Goal: Transaction & Acquisition: Book appointment/travel/reservation

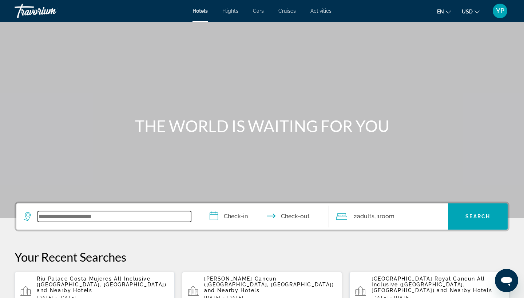
click at [76, 219] on input "Search widget" at bounding box center [114, 216] width 153 height 11
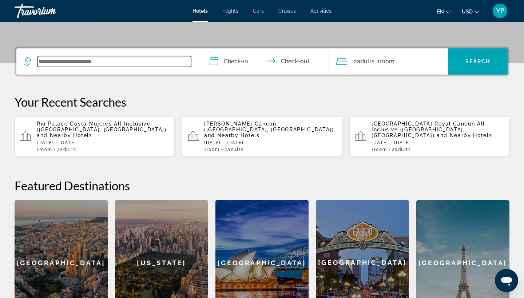
scroll to position [178, 0]
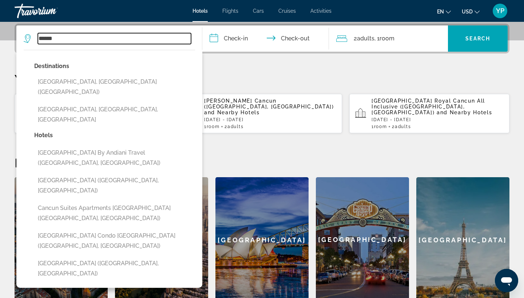
type input "******"
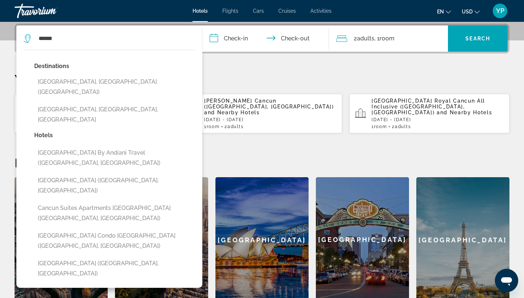
click at [217, 39] on input "**********" at bounding box center [267, 39] width 130 height 28
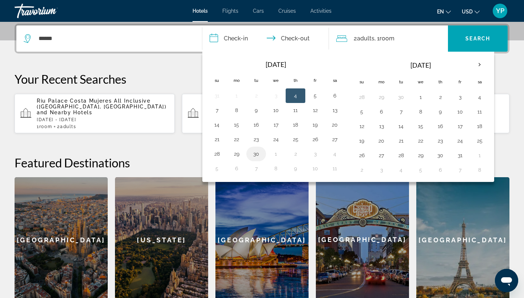
click at [256, 153] on button "30" at bounding box center [257, 154] width 12 height 10
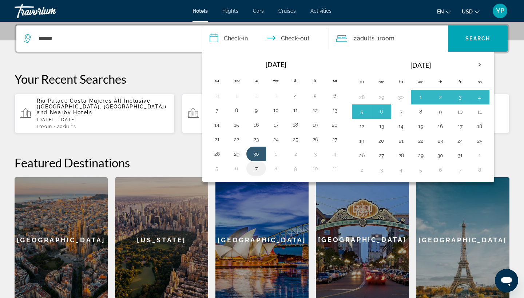
click at [256, 168] on button "7" at bounding box center [257, 169] width 12 height 10
type input "**********"
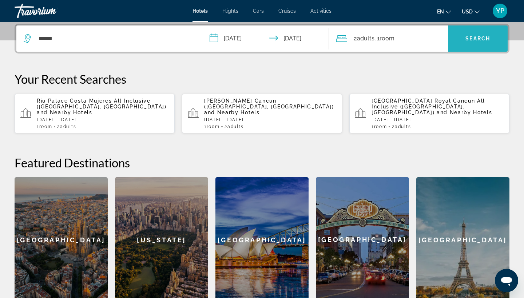
click at [483, 40] on span "Search" at bounding box center [478, 39] width 25 height 6
click at [483, 39] on span "Search" at bounding box center [478, 39] width 25 height 6
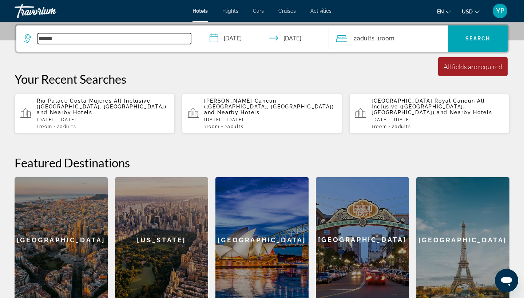
click at [65, 39] on input "******" at bounding box center [114, 38] width 153 height 11
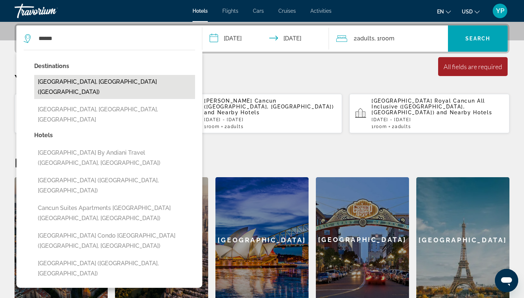
click at [60, 82] on button "[GEOGRAPHIC_DATA], [GEOGRAPHIC_DATA] ([GEOGRAPHIC_DATA])" at bounding box center [114, 87] width 161 height 24
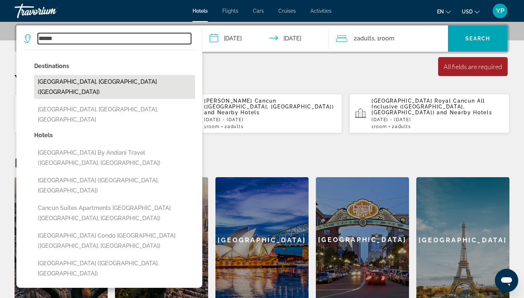
type input "**********"
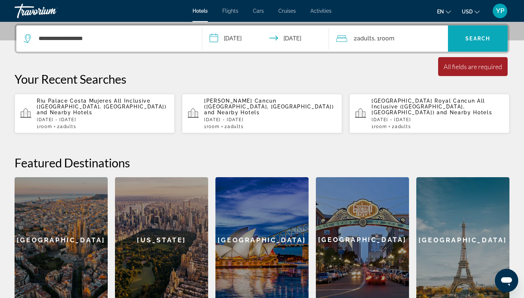
click at [475, 27] on span "Search widget" at bounding box center [478, 38] width 60 height 26
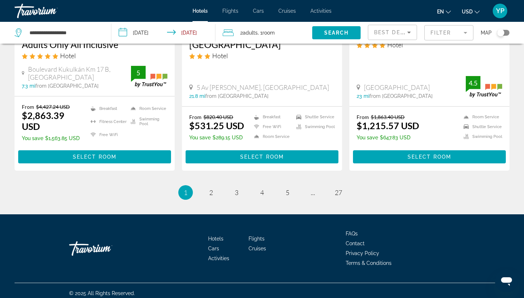
scroll to position [1012, 0]
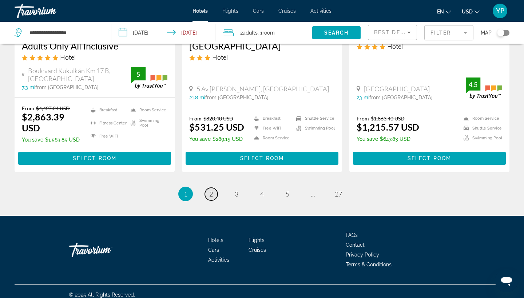
click at [213, 190] on span "2" at bounding box center [211, 194] width 4 height 8
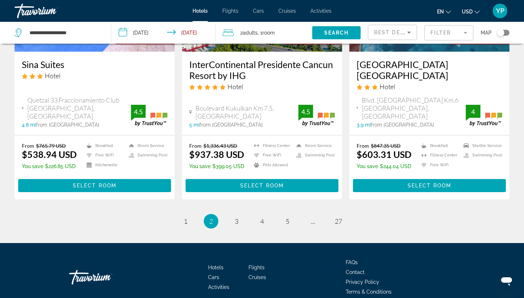
scroll to position [974, 0]
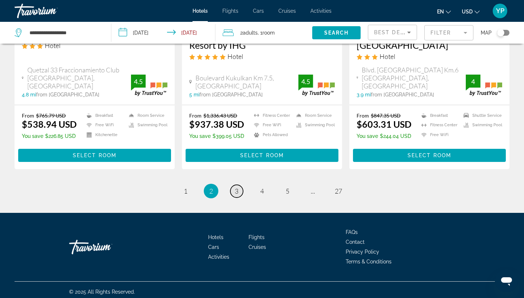
click at [236, 188] on span "3" at bounding box center [237, 191] width 4 height 8
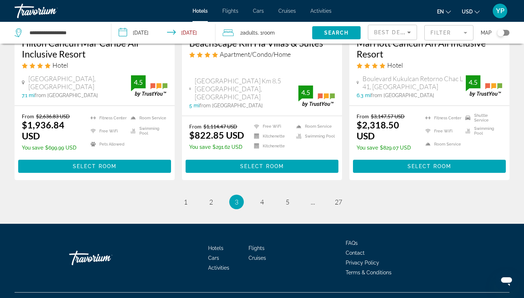
scroll to position [1003, 0]
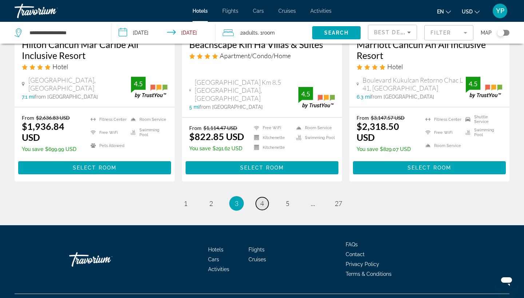
click at [263, 200] on span "4" at bounding box center [262, 204] width 4 height 8
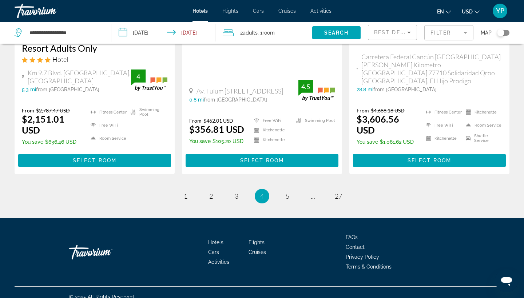
scroll to position [986, 0]
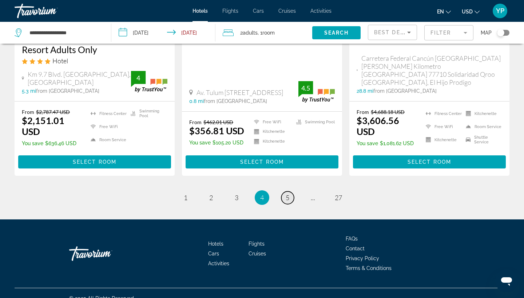
click at [288, 194] on span "5" at bounding box center [288, 198] width 4 height 8
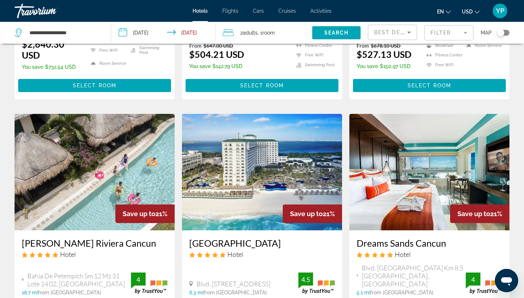
scroll to position [561, 0]
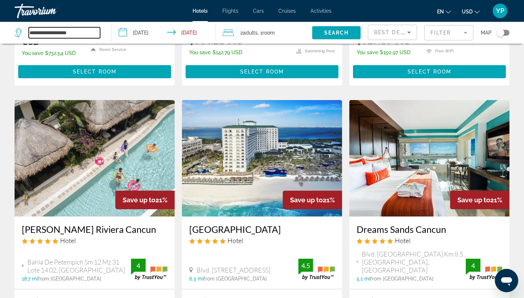
click at [84, 31] on input "**********" at bounding box center [64, 32] width 71 height 11
type input "*"
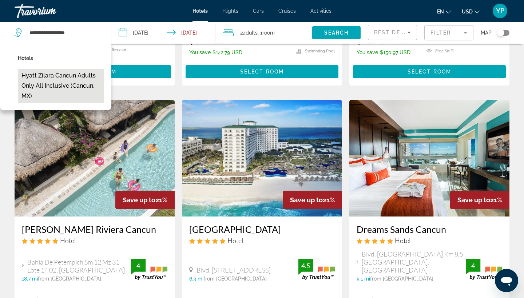
click at [69, 78] on button "Hyatt Zilara Cancun Adults Only All Inclusive (Cancun, MX)" at bounding box center [61, 86] width 86 height 34
type input "**********"
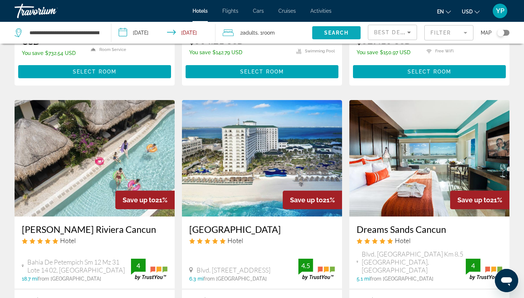
click at [342, 28] on span "Search widget" at bounding box center [336, 32] width 48 height 17
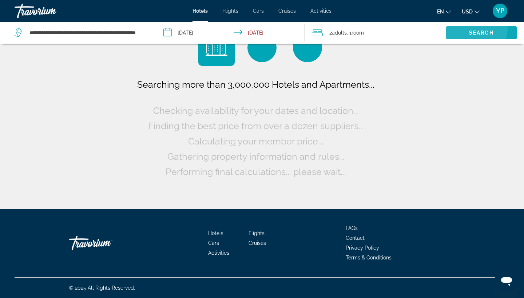
scroll to position [0, 0]
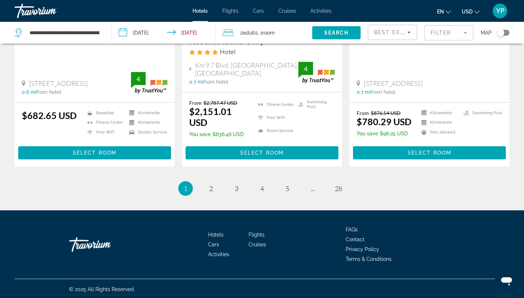
scroll to position [1003, 0]
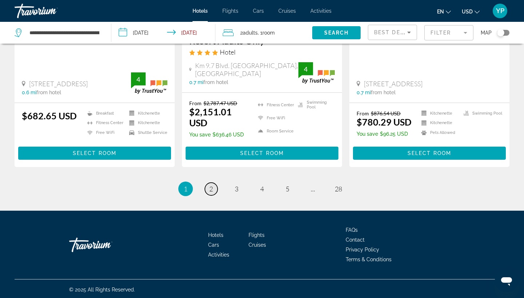
click at [211, 190] on span "2" at bounding box center [211, 189] width 4 height 8
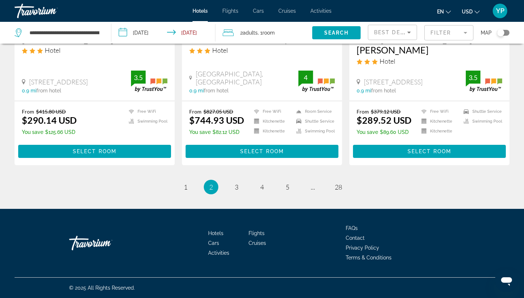
scroll to position [970, 0]
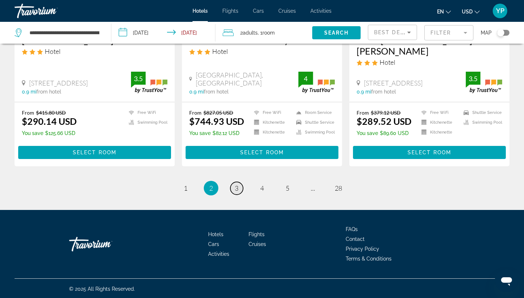
click at [234, 189] on link "page 3" at bounding box center [237, 188] width 13 height 13
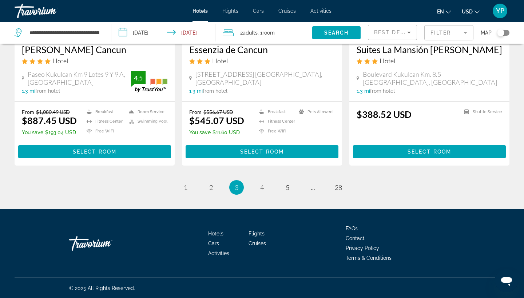
scroll to position [971, 0]
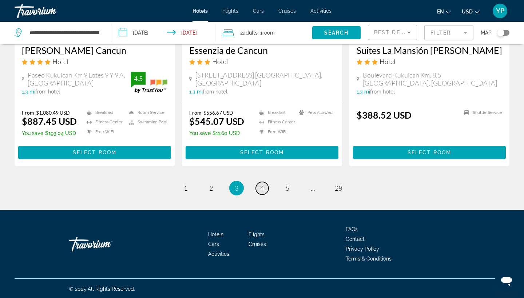
click at [262, 188] on span "4" at bounding box center [262, 188] width 4 height 8
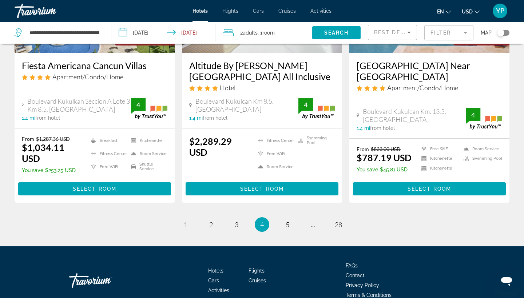
scroll to position [991, 0]
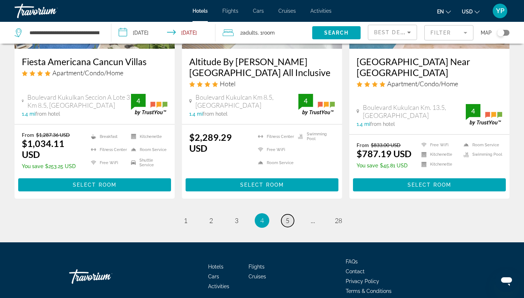
click at [288, 217] on span "5" at bounding box center [288, 221] width 4 height 8
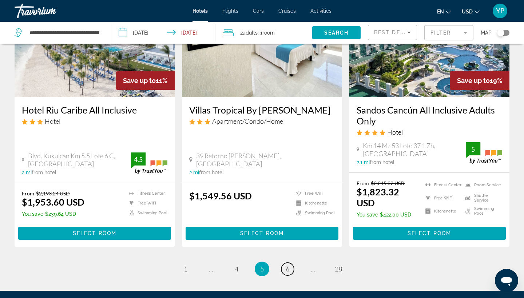
scroll to position [986, 0]
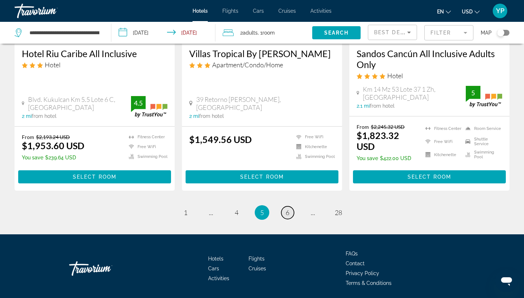
click at [290, 207] on link "page 6" at bounding box center [288, 213] width 13 height 13
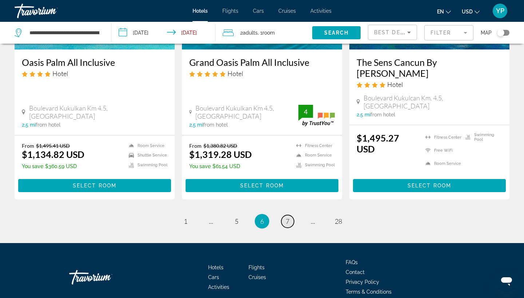
scroll to position [1003, 0]
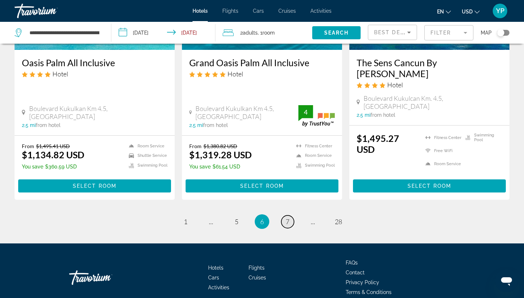
click at [287, 218] on span "7" at bounding box center [288, 222] width 4 height 8
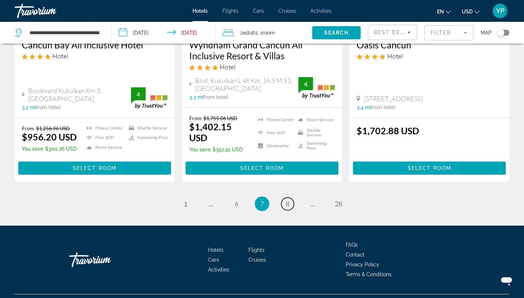
scroll to position [1014, 0]
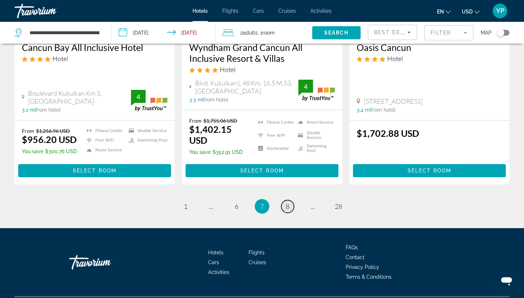
click at [287, 202] on span "8" at bounding box center [288, 206] width 4 height 8
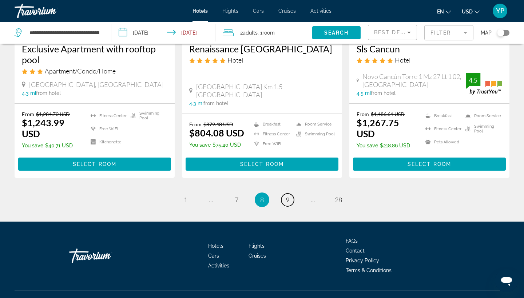
scroll to position [1006, 0]
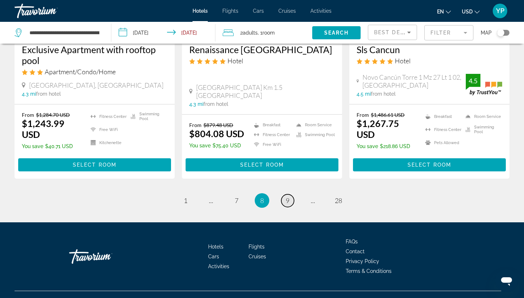
click at [288, 197] on span "9" at bounding box center [288, 201] width 4 height 8
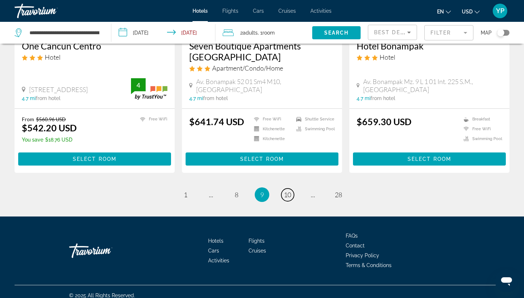
scroll to position [980, 0]
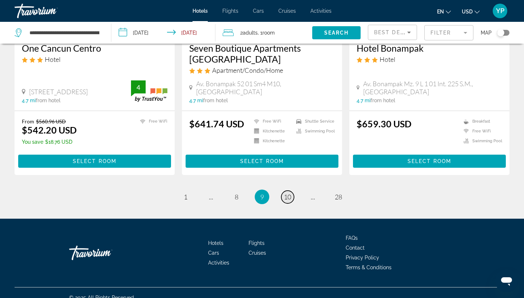
click at [287, 193] on span "10" at bounding box center [287, 197] width 7 height 8
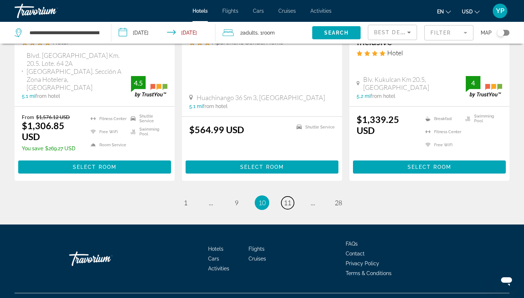
scroll to position [972, 0]
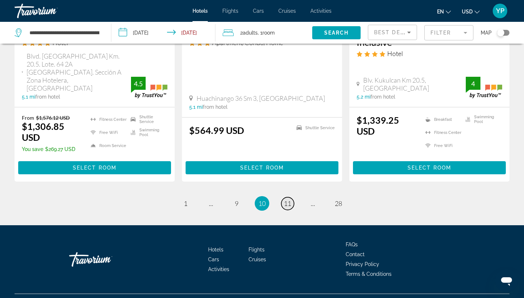
click at [287, 200] on span "11" at bounding box center [287, 204] width 7 height 8
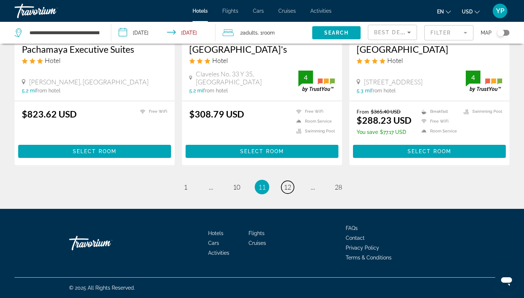
scroll to position [950, 0]
click at [287, 183] on link "page 12" at bounding box center [288, 187] width 13 height 13
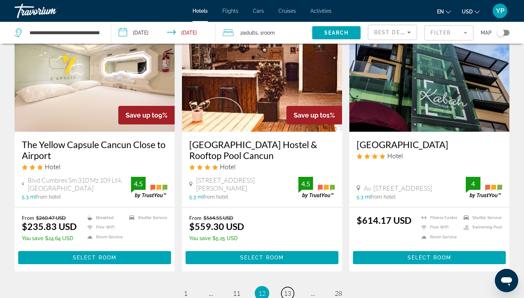
scroll to position [847, 0]
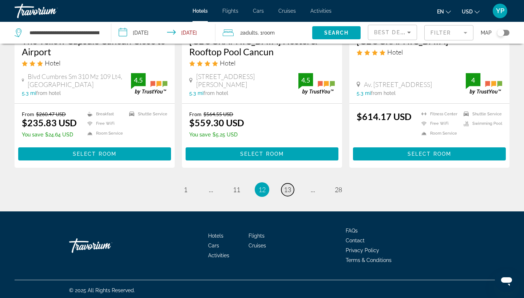
click at [287, 184] on link "page 13" at bounding box center [288, 190] width 13 height 13
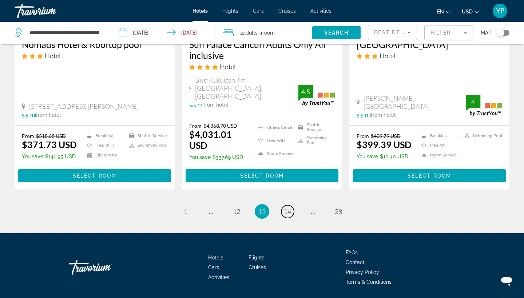
scroll to position [975, 0]
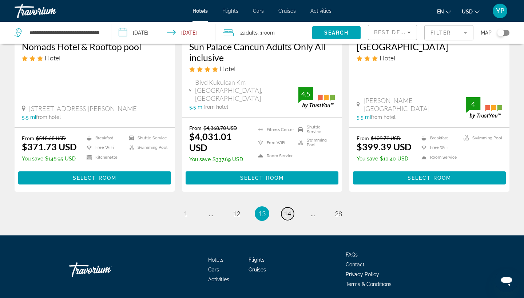
click at [287, 208] on link "page 14" at bounding box center [288, 214] width 13 height 13
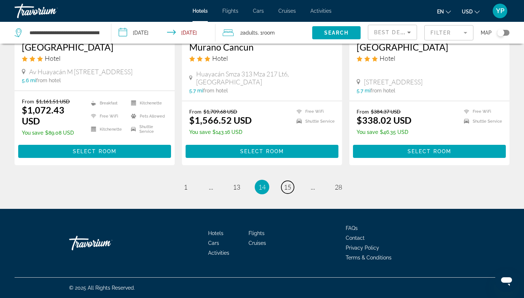
scroll to position [948, 0]
click at [287, 183] on link "page 15" at bounding box center [288, 187] width 13 height 13
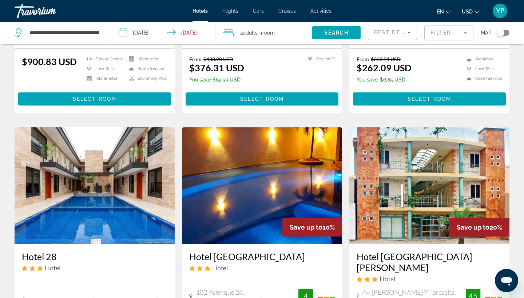
scroll to position [741, 0]
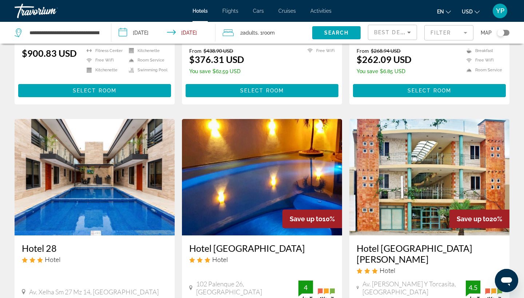
click at [287, 183] on img "Main content" at bounding box center [262, 177] width 160 height 117
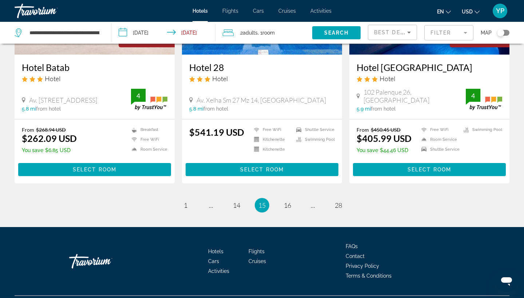
scroll to position [932, 0]
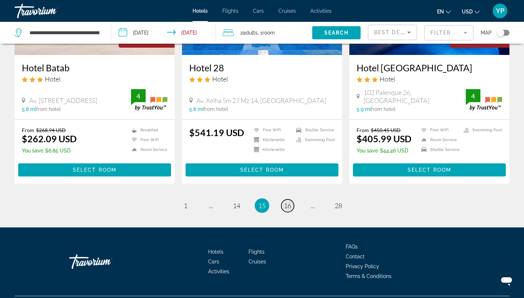
click at [288, 202] on span "16" at bounding box center [287, 206] width 7 height 8
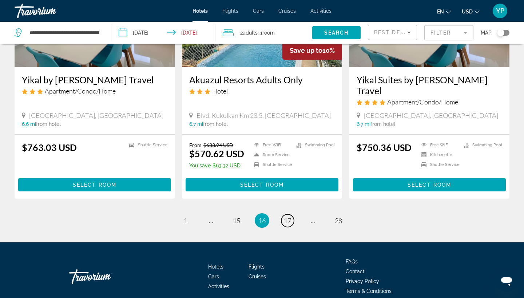
scroll to position [991, 0]
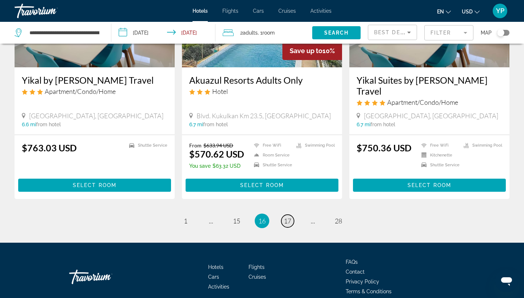
click at [288, 217] on span "17" at bounding box center [287, 221] width 7 height 8
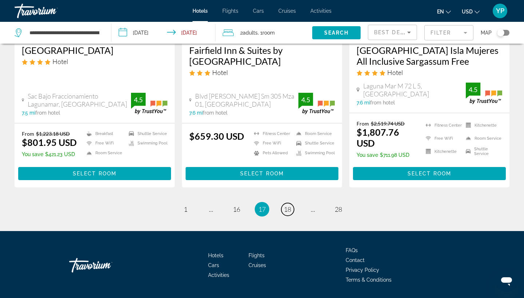
scroll to position [989, 0]
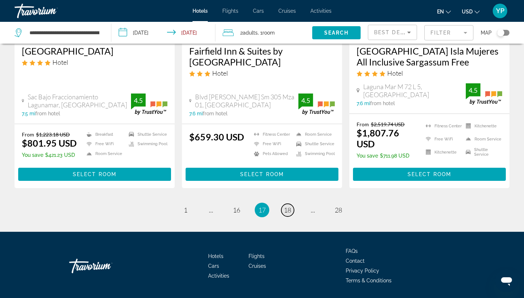
click at [288, 206] on span "18" at bounding box center [287, 210] width 7 height 8
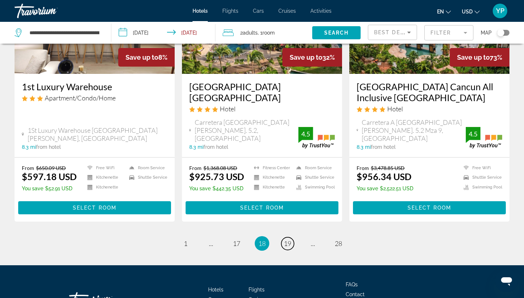
scroll to position [961, 0]
